Goal: Navigation & Orientation: Find specific page/section

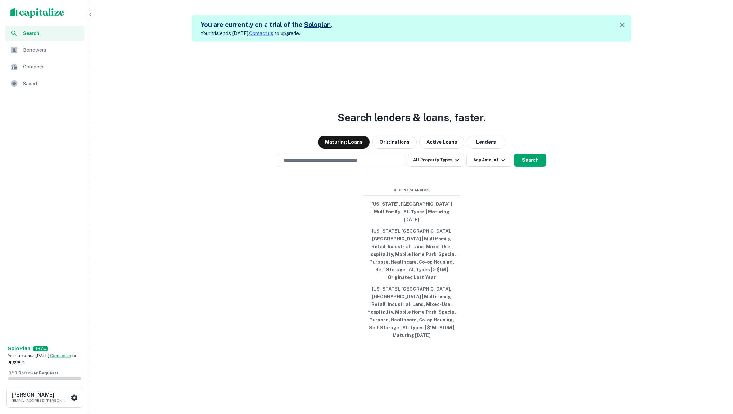
click at [42, 50] on span "Borrowers" at bounding box center [52, 50] width 58 height 8
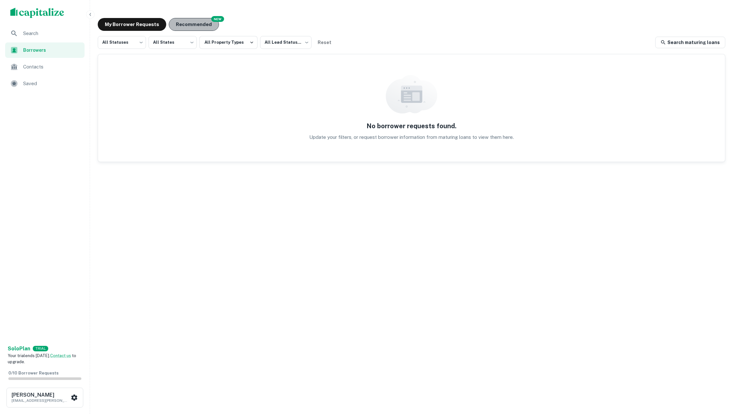
click at [199, 25] on button "Recommended" at bounding box center [194, 24] width 50 height 13
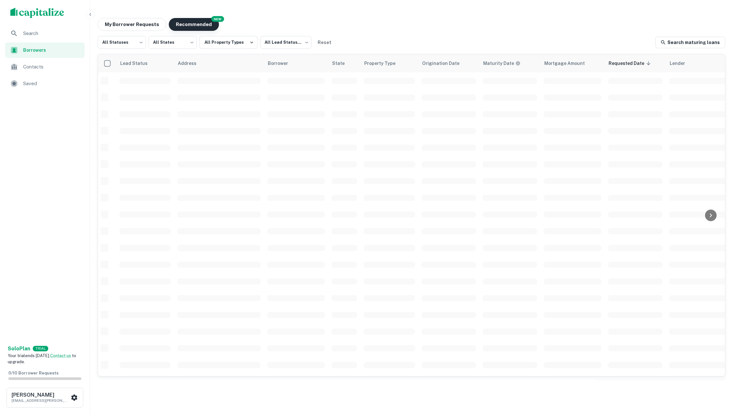
click at [199, 25] on button "Recommended" at bounding box center [194, 24] width 50 height 13
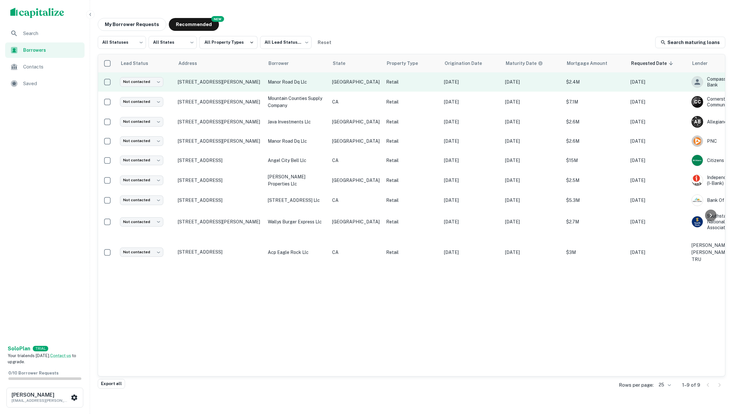
click at [285, 83] on p "manor road dq llc" at bounding box center [297, 81] width 58 height 7
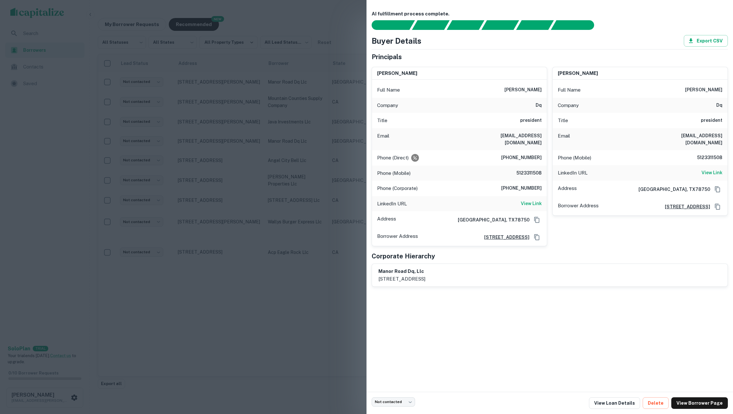
click at [304, 95] on div at bounding box center [366, 207] width 733 height 414
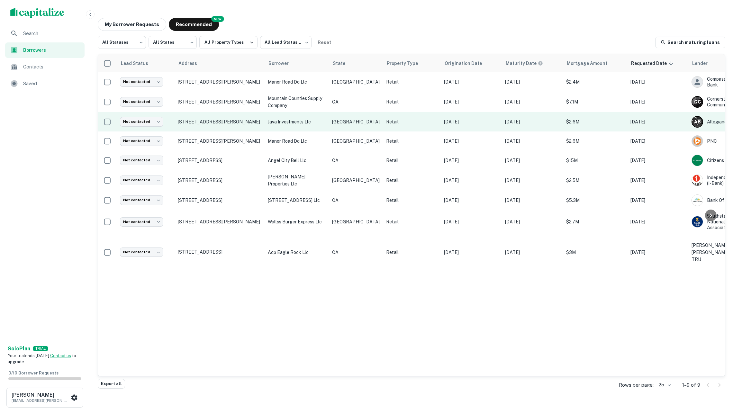
click at [302, 118] on p "java investments llc" at bounding box center [297, 121] width 58 height 7
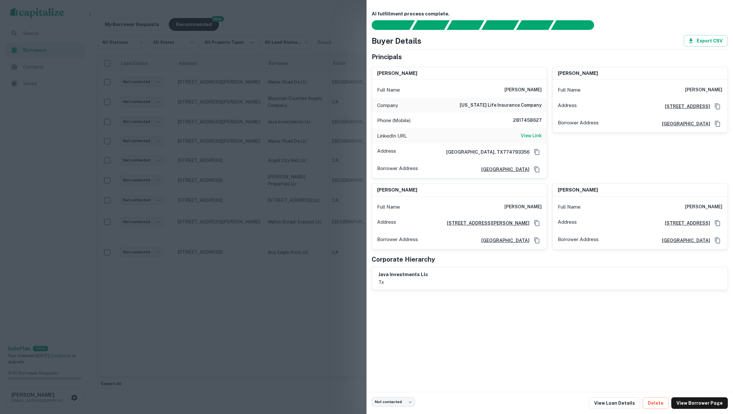
click at [305, 136] on div at bounding box center [366, 207] width 733 height 414
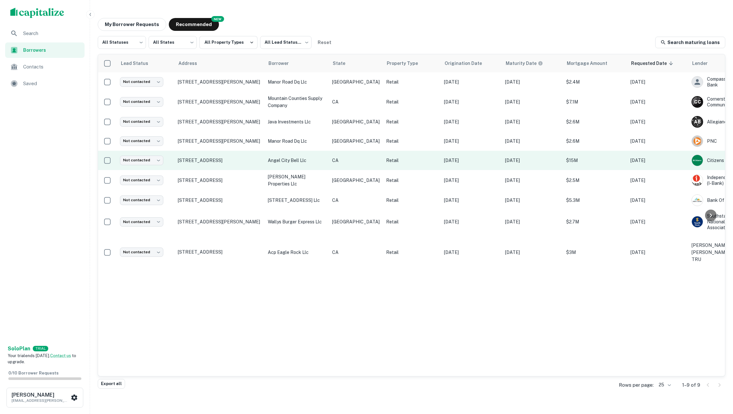
click at [305, 160] on p "angel city bell llc" at bounding box center [297, 160] width 58 height 7
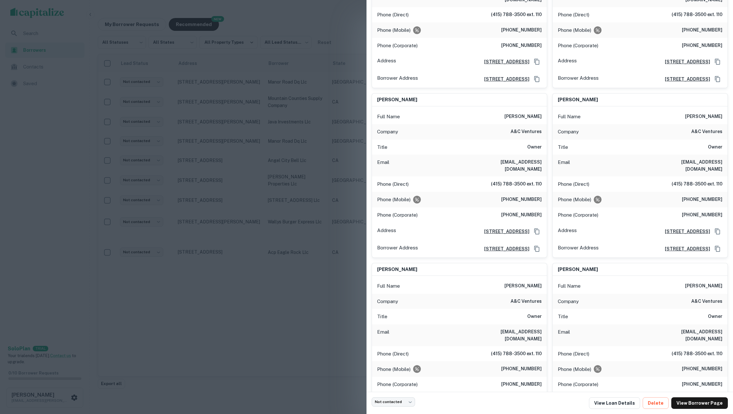
scroll to position [2006, 0]
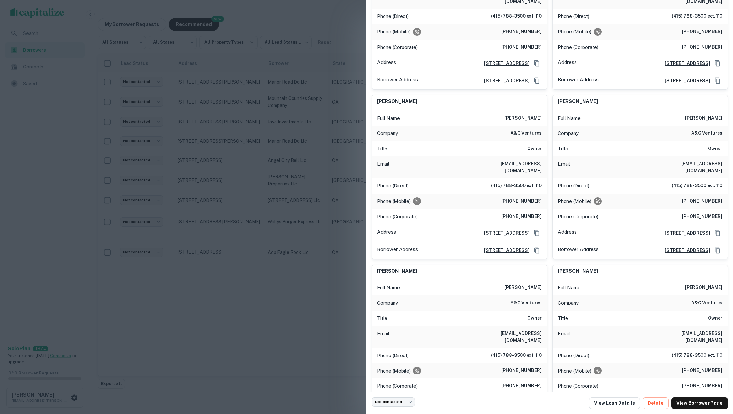
click at [322, 201] on div at bounding box center [366, 207] width 733 height 414
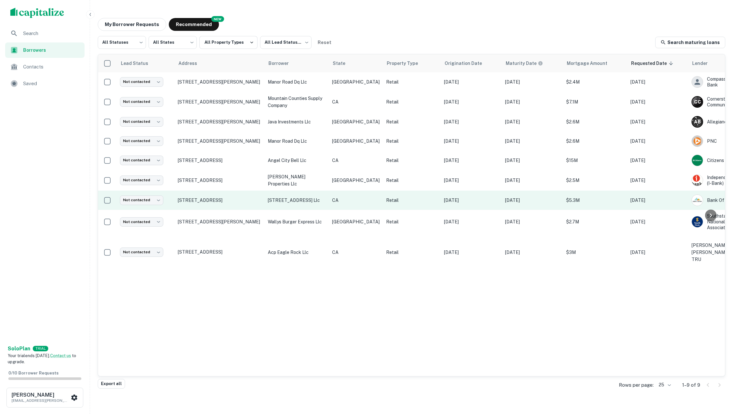
click at [299, 194] on td "1600 e 4th street llc" at bounding box center [297, 200] width 64 height 19
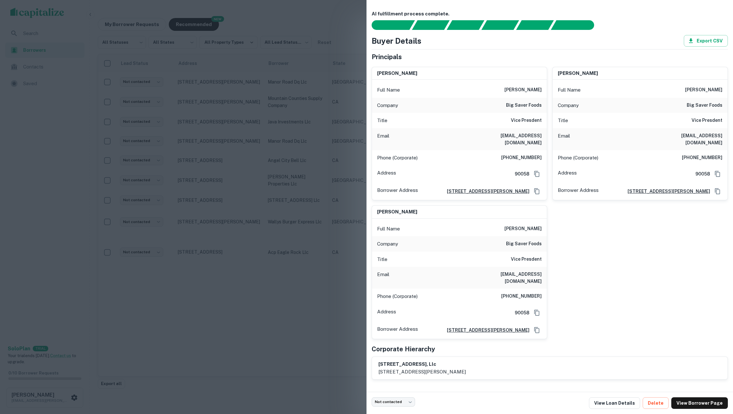
click at [318, 216] on div at bounding box center [366, 207] width 733 height 414
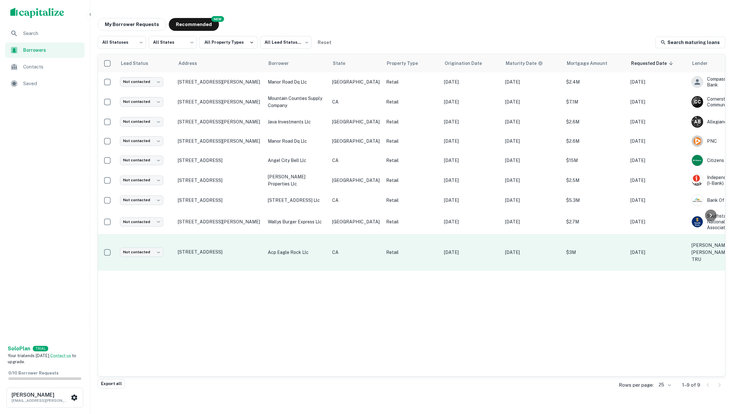
click at [290, 241] on td "acp eagle rock llc" at bounding box center [297, 252] width 64 height 37
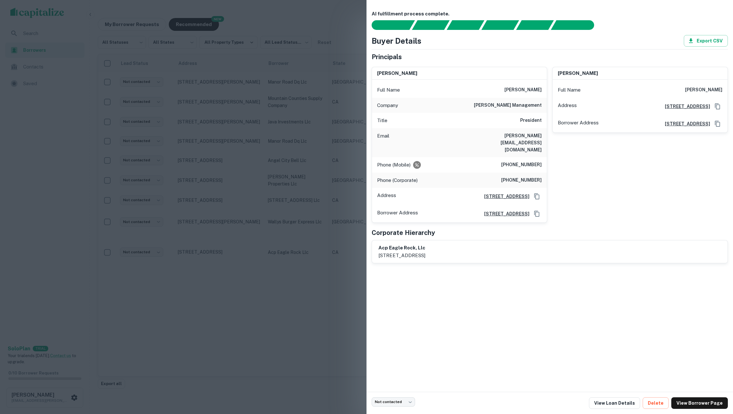
click at [279, 216] on div at bounding box center [366, 207] width 733 height 414
